Goal: Complete application form

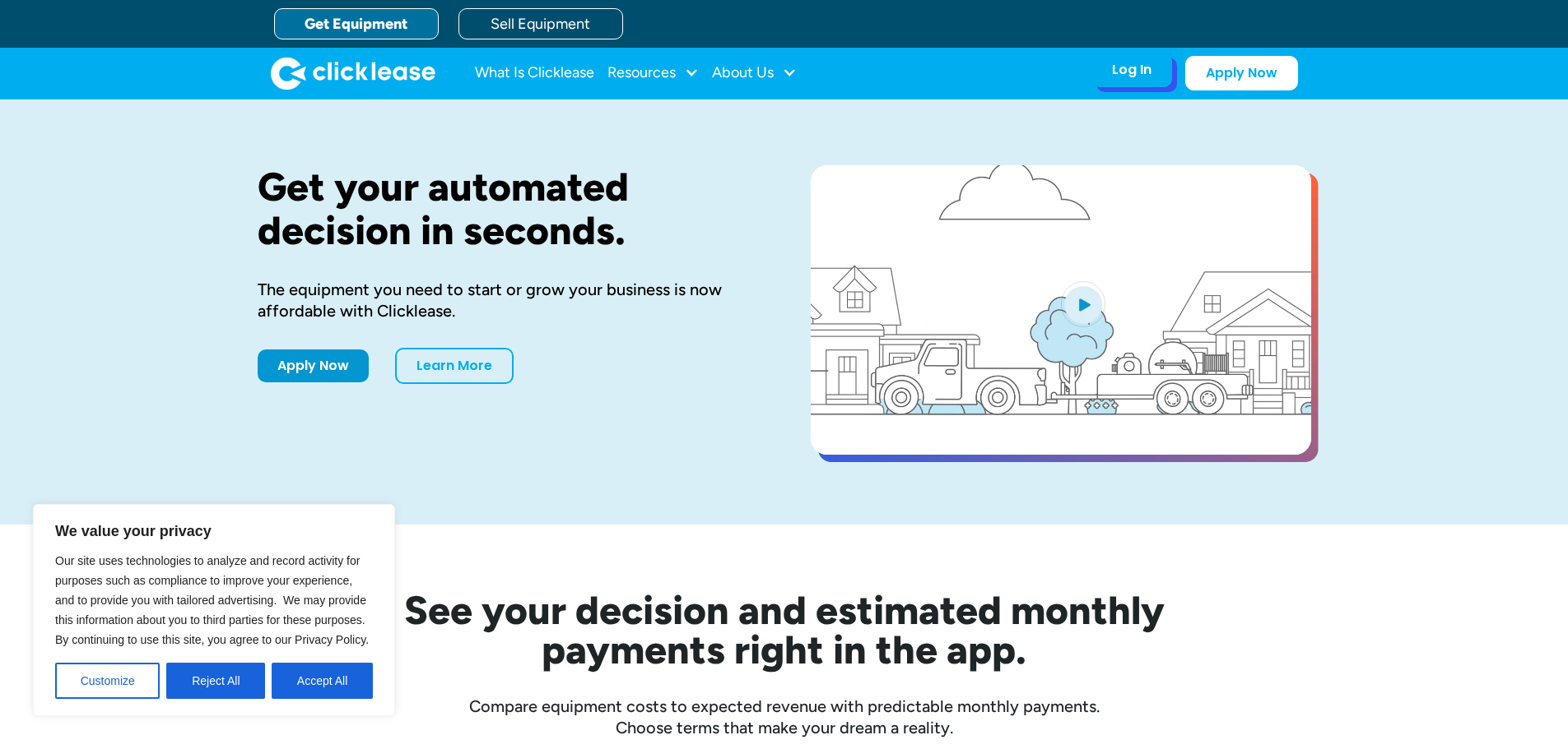
click at [1161, 72] on div "Log In Account login I use Clicklease to get my equipment Partner Portal I offe…" at bounding box center [1131, 70] width 80 height 34
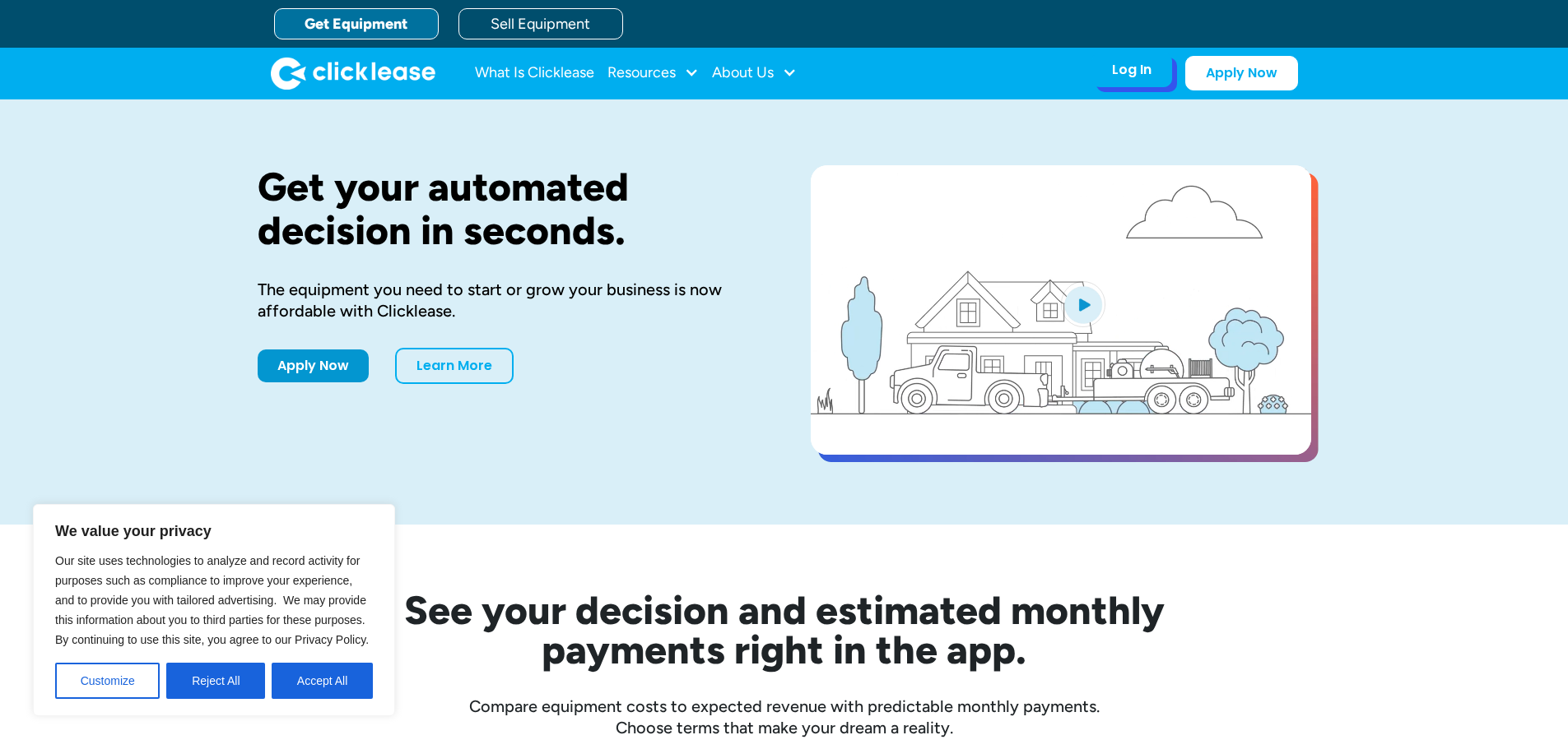
click at [1134, 75] on div "Log In" at bounding box center [1132, 69] width 39 height 16
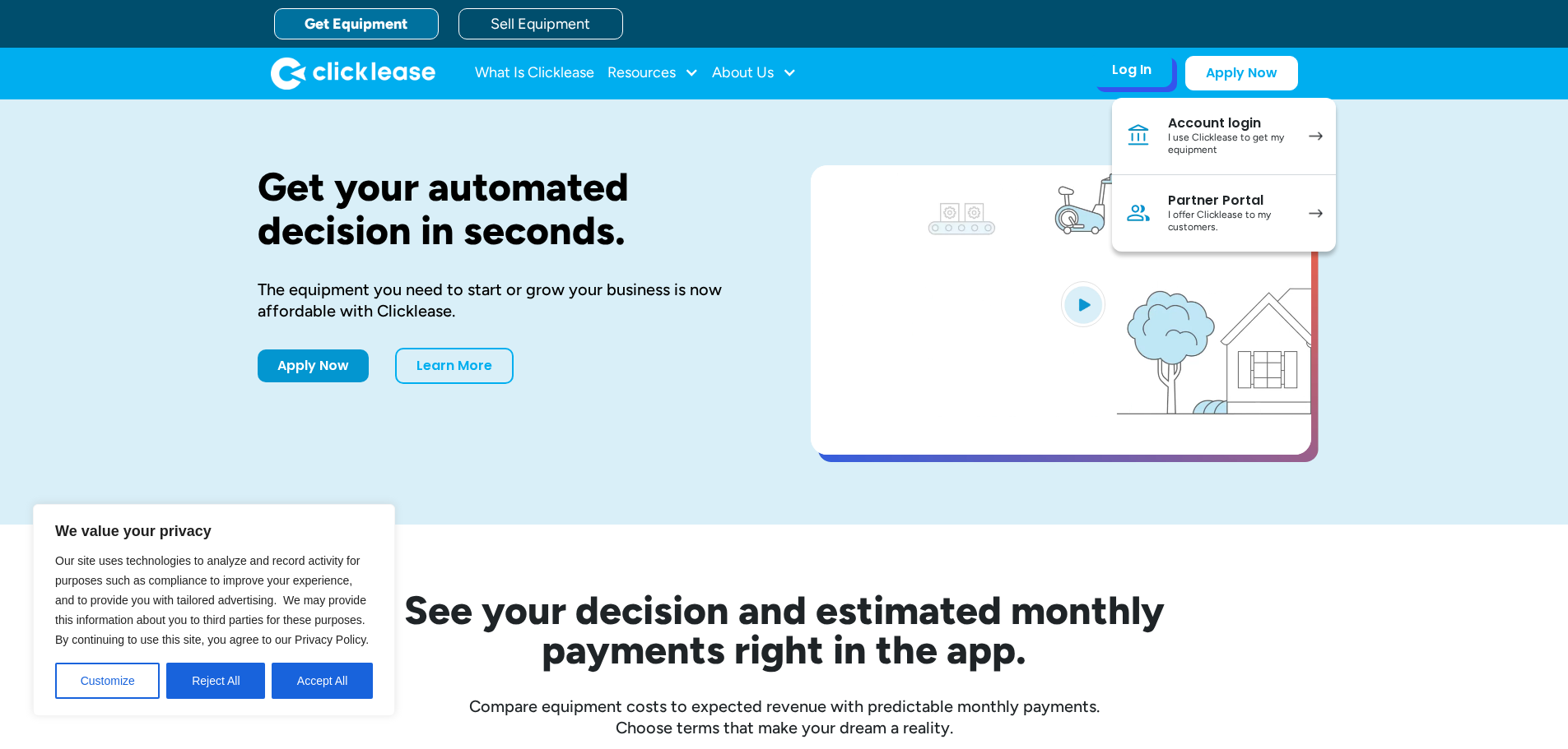
click at [1215, 138] on div "I use Clicklease to get my equipment" at bounding box center [1230, 144] width 125 height 26
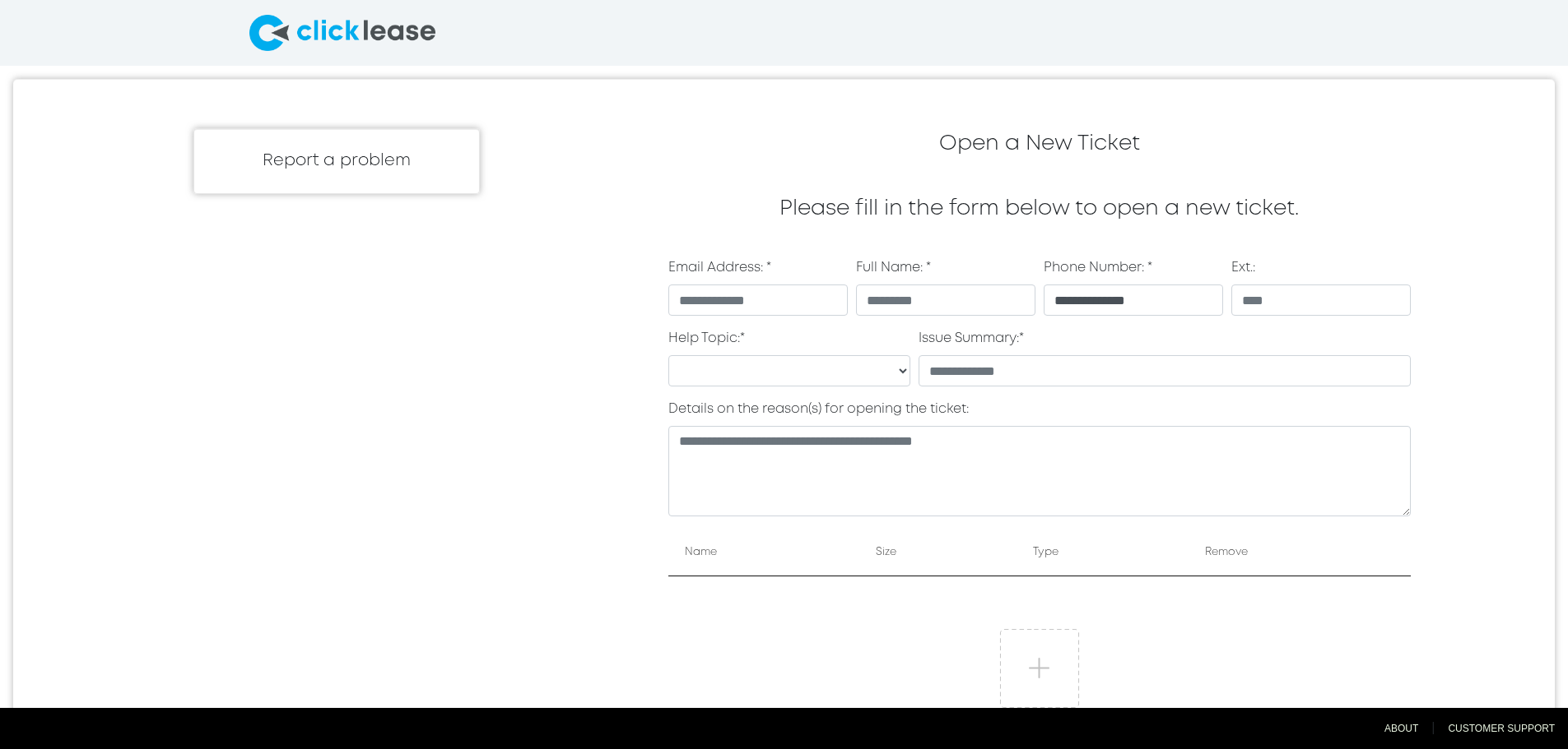
select select
click at [407, 22] on img at bounding box center [342, 32] width 186 height 36
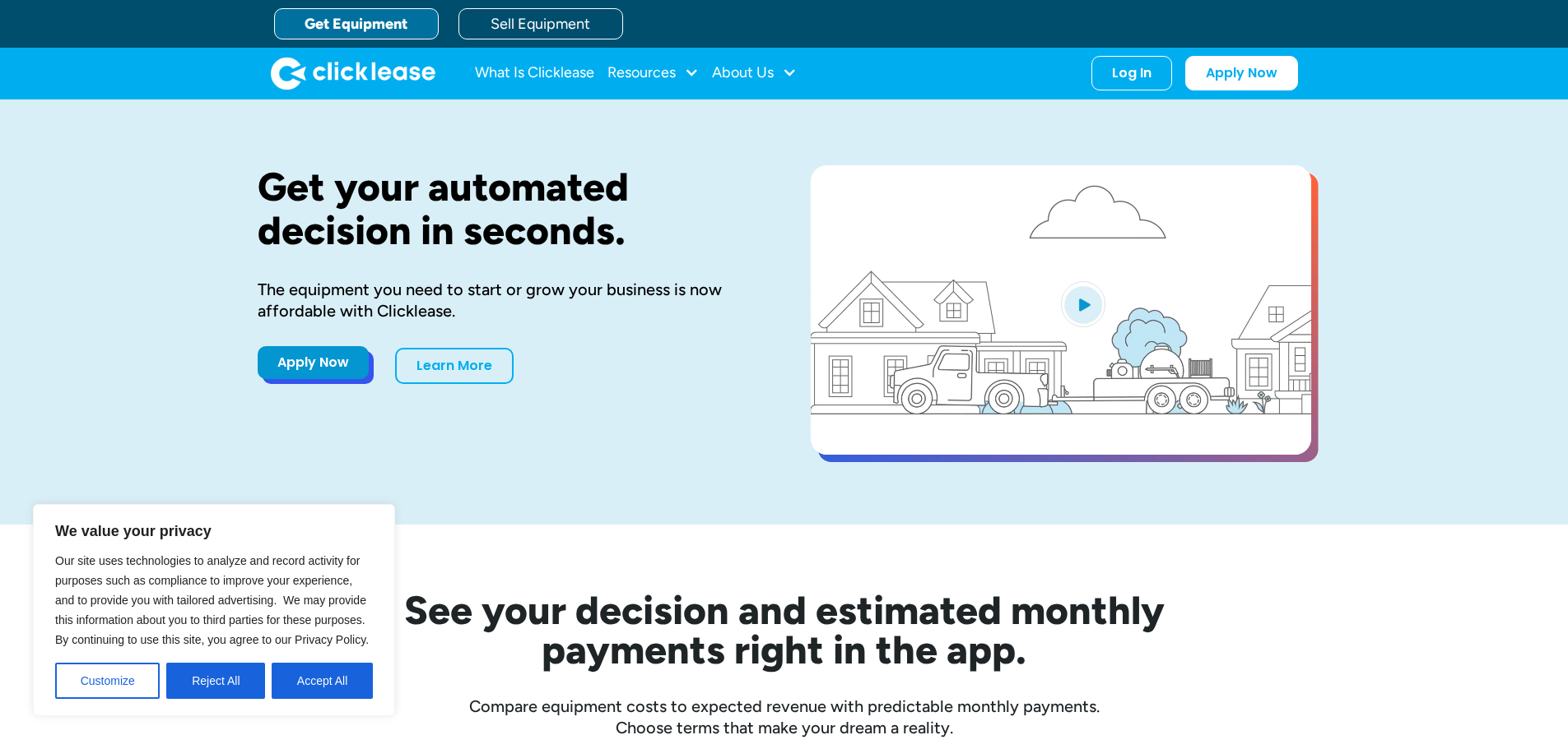
click at [335, 369] on link "Apply Now" at bounding box center [313, 363] width 111 height 33
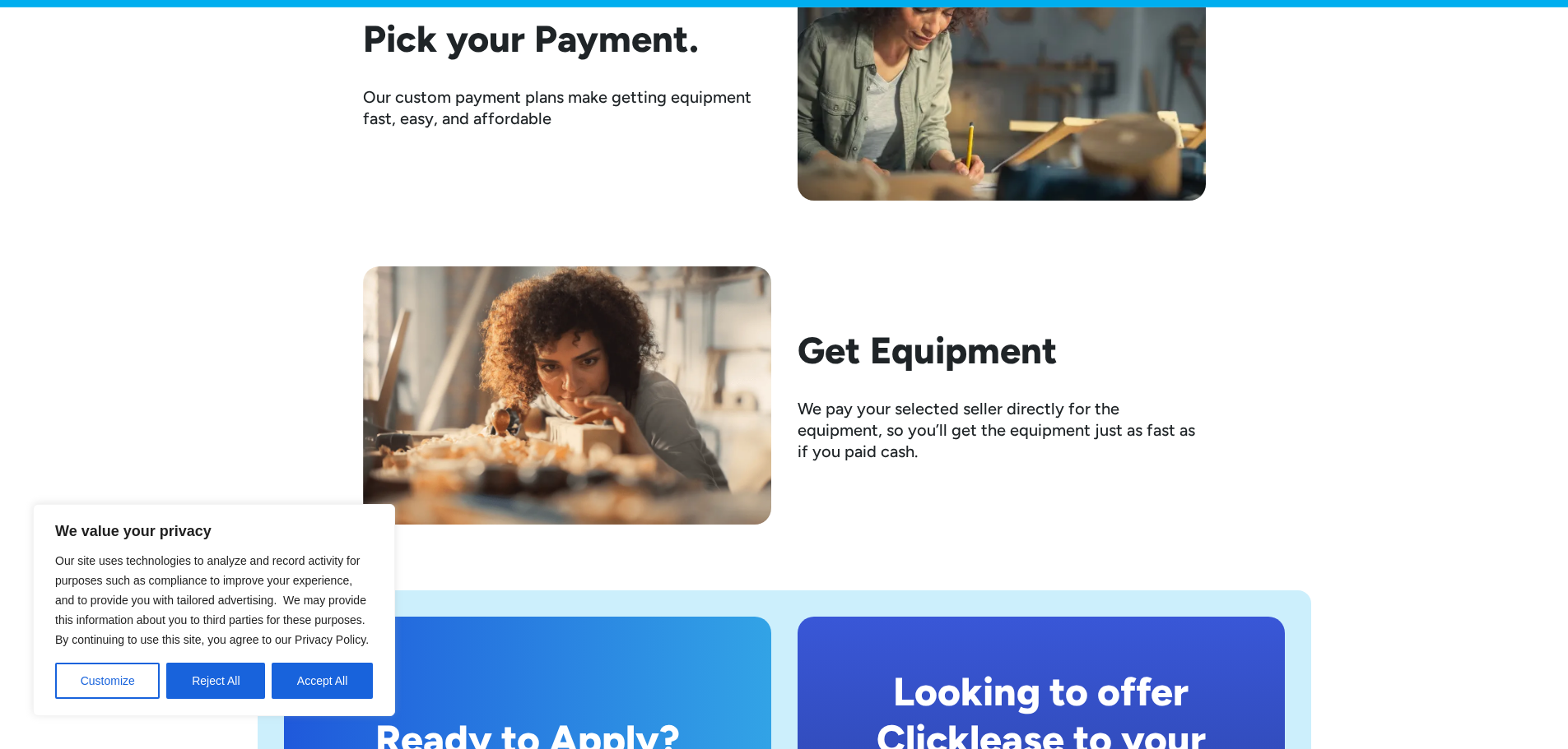
scroll to position [2385, 0]
